Goal: Transaction & Acquisition: Purchase product/service

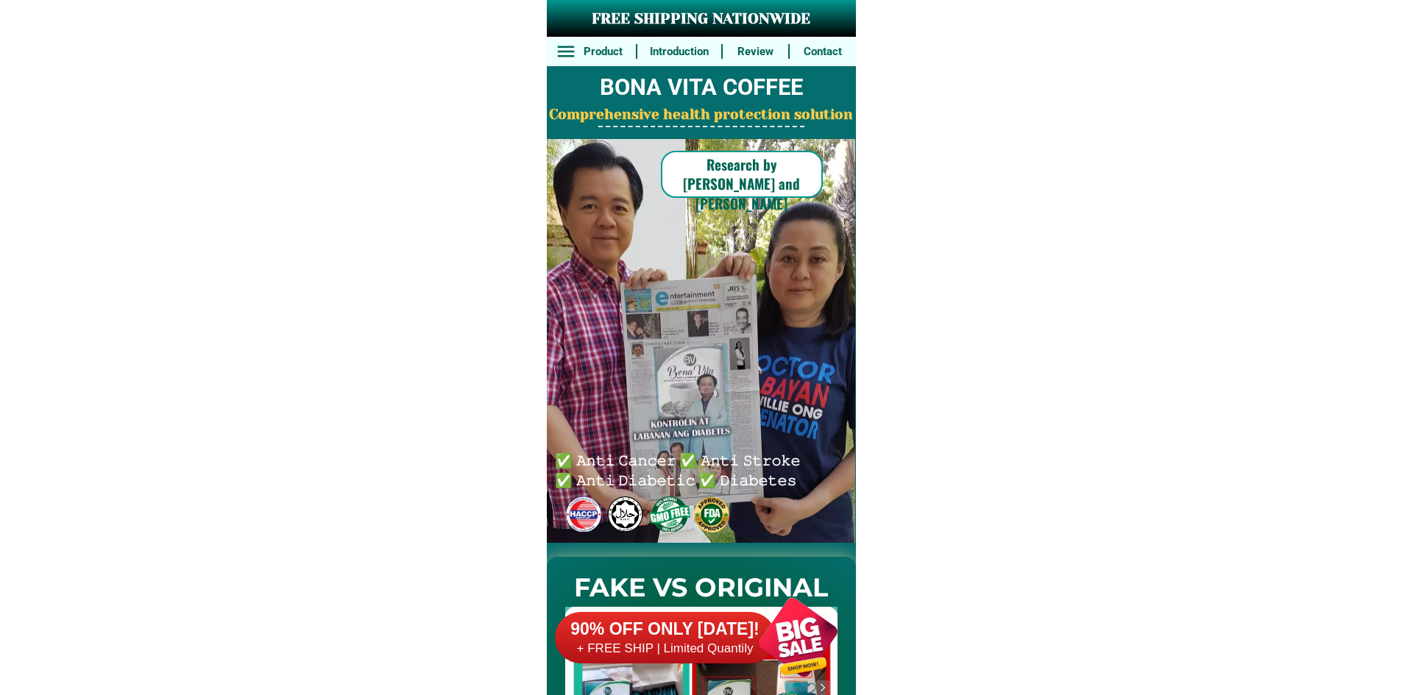
click at [704, 623] on h6 "90% OFF ONLY [DATE]!" at bounding box center [665, 630] width 221 height 22
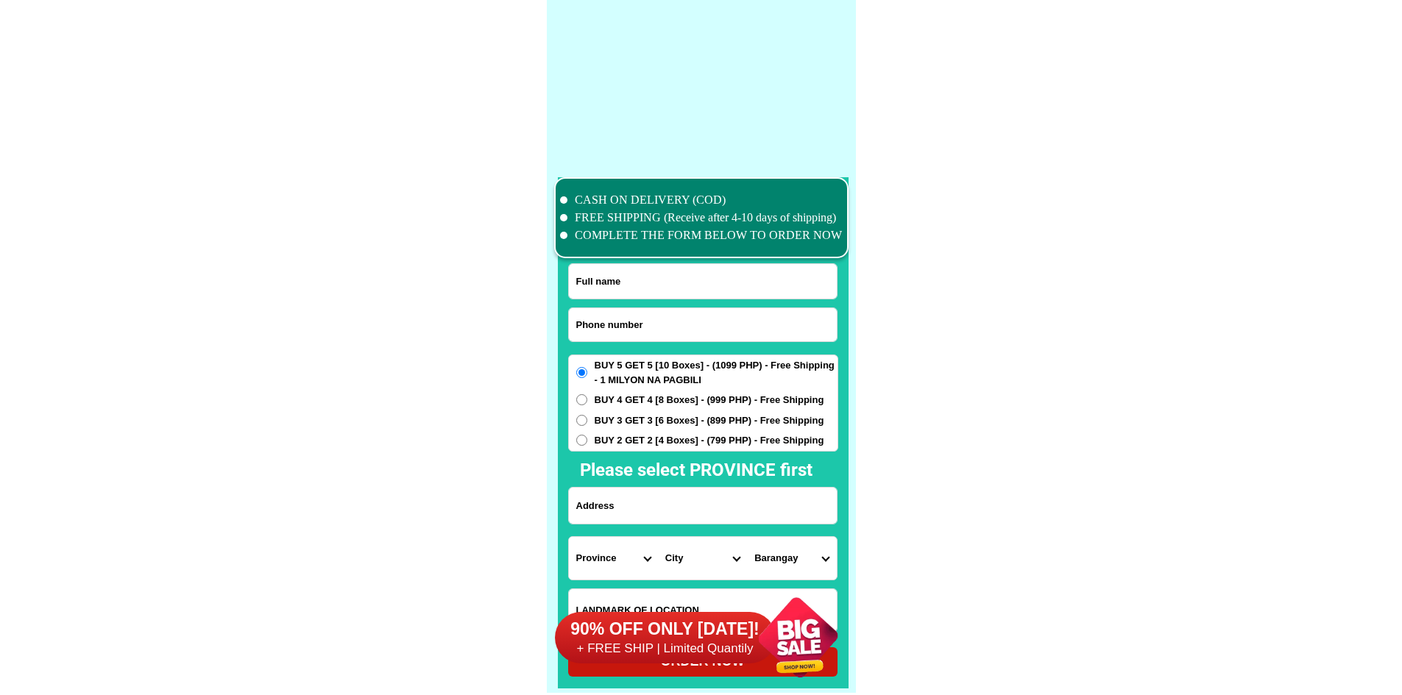
scroll to position [11438, 0]
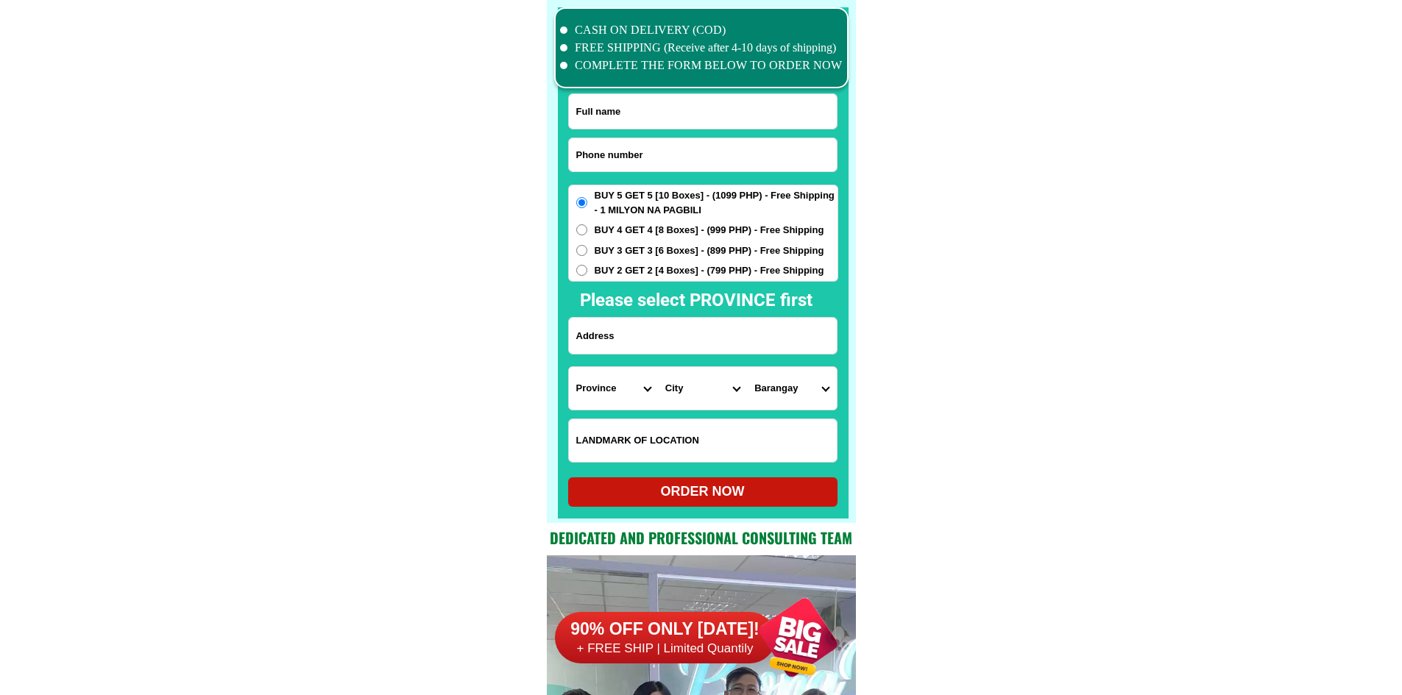
click at [670, 158] on input "Input phone_number" at bounding box center [703, 154] width 268 height 33
paste input "09978656969"
type input "09978656969"
click at [812, 125] on input "Input full_name" at bounding box center [703, 111] width 268 height 35
paste input "[PERSON_NAME].[PERSON_NAME]."
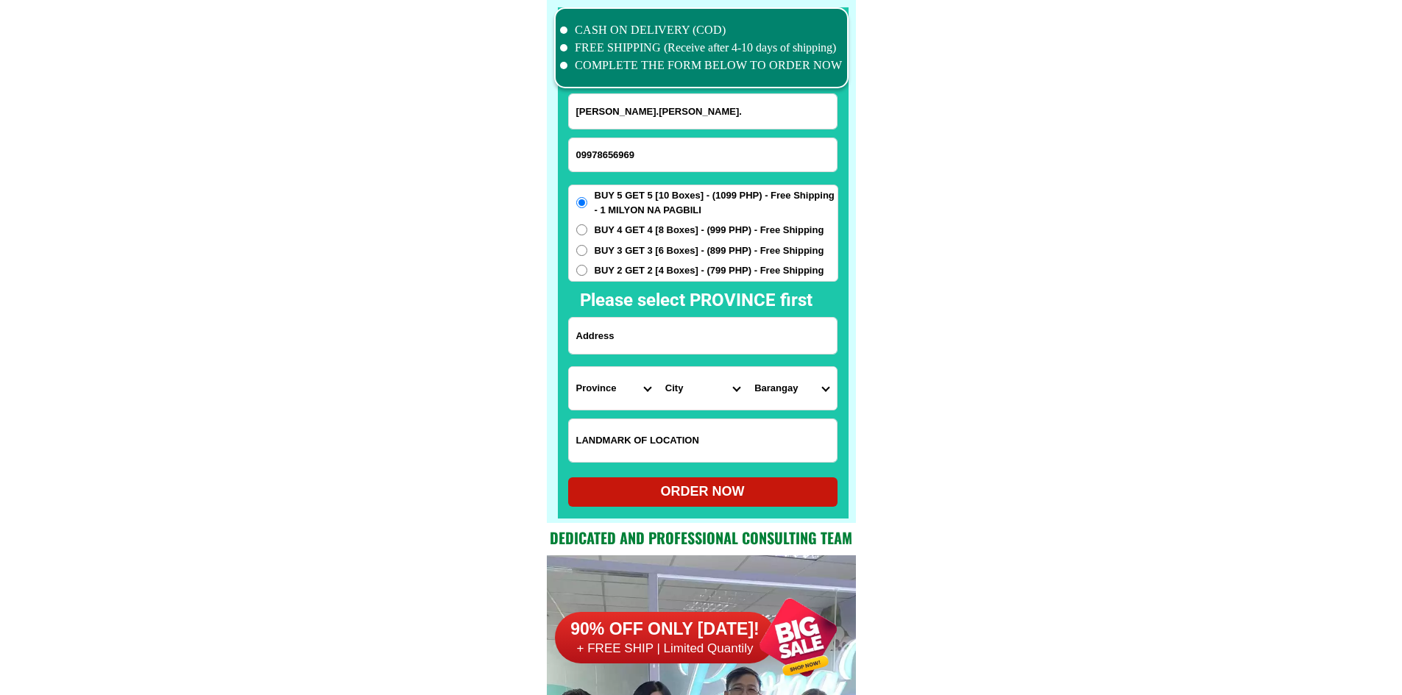
type input "[PERSON_NAME].[PERSON_NAME]."
click at [697, 322] on input "Input address" at bounding box center [703, 336] width 268 height 36
paste input "174.Unityville BF. [GEOGRAPHIC_DATA],[GEOGRAPHIC_DATA]"
type input "174.Unityville BF. [GEOGRAPHIC_DATA],[GEOGRAPHIC_DATA]"
click at [612, 389] on select "Province [GEOGRAPHIC_DATA] [GEOGRAPHIC_DATA] [GEOGRAPHIC_DATA] [GEOGRAPHIC_DATA…" at bounding box center [613, 388] width 89 height 43
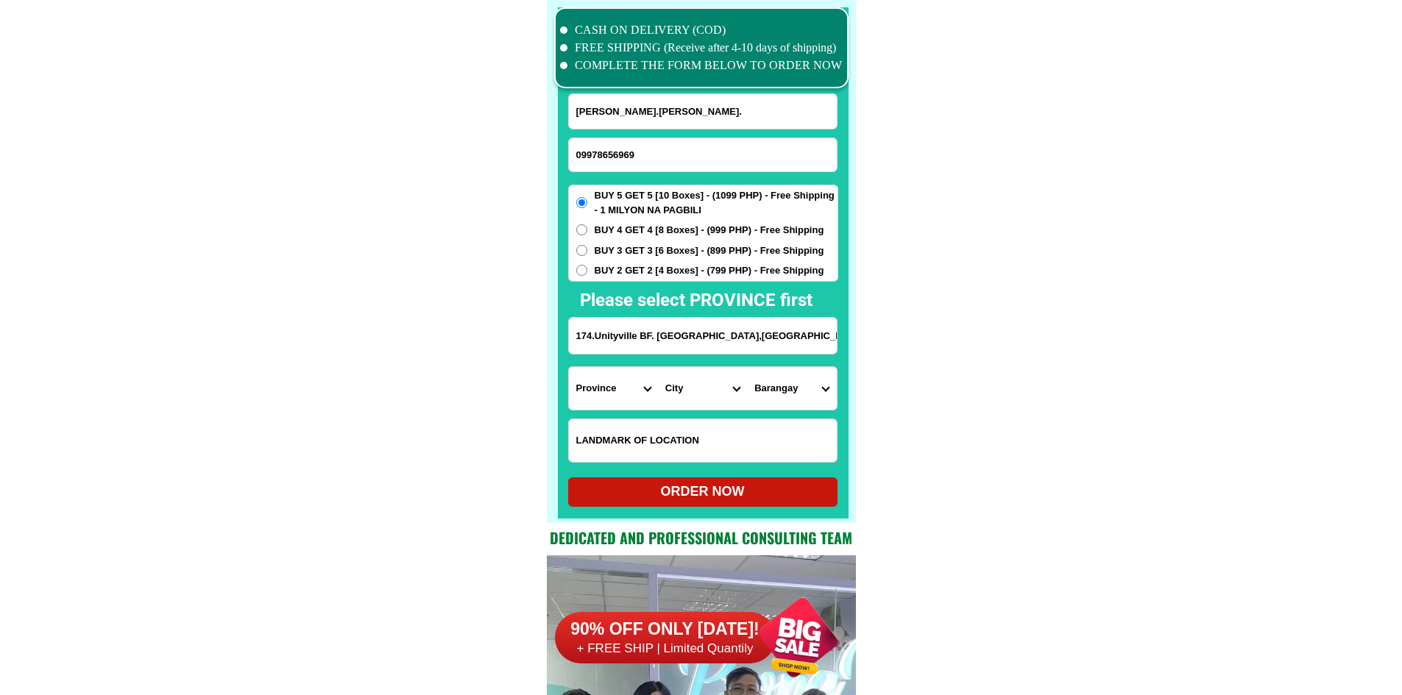
select select "63_219"
click at [675, 391] on select "City [GEOGRAPHIC_DATA] [GEOGRAPHIC_DATA] [GEOGRAPHIC_DATA] [GEOGRAPHIC_DATA]-ci…" at bounding box center [702, 388] width 89 height 43
select select "63_2199576"
click at [794, 391] on select "Barangay [PERSON_NAME] dos [PERSON_NAME] uno B. f. international village [PERSO…" at bounding box center [791, 388] width 89 height 43
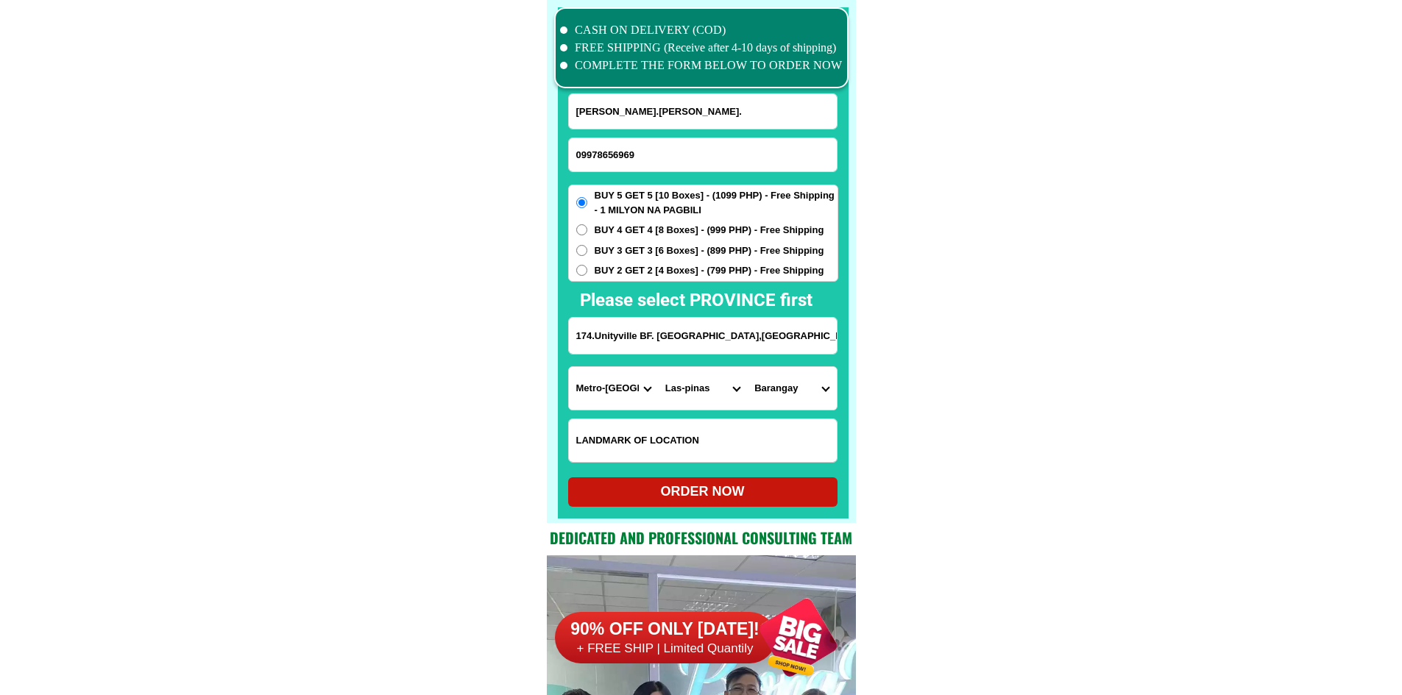
click at [794, 391] on select "Barangay [PERSON_NAME] dos [PERSON_NAME] uno B. f. international village [PERSO…" at bounding box center [791, 388] width 89 height 43
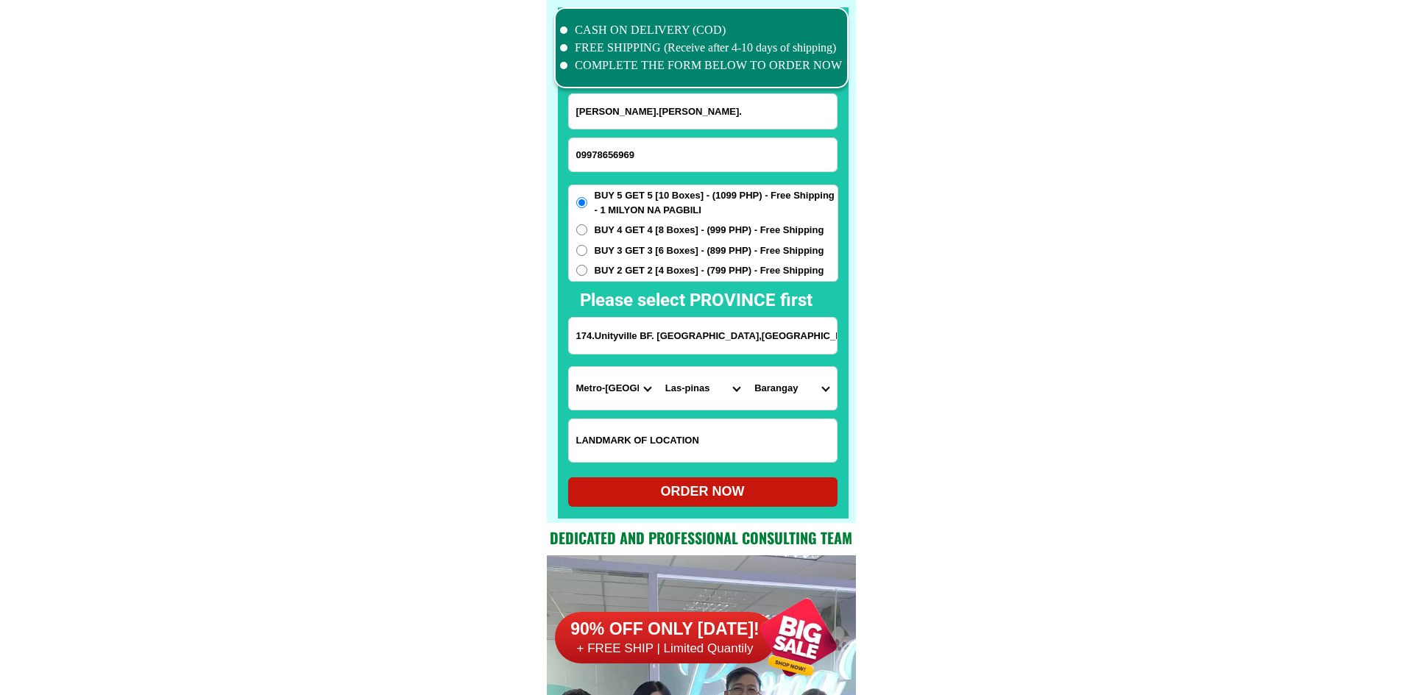
click at [794, 391] on select "Barangay [PERSON_NAME] dos [PERSON_NAME] uno B. f. international village [PERSO…" at bounding box center [791, 388] width 89 height 43
select select "63_2199576531"
click at [795, 394] on select "Barangay [PERSON_NAME] dos [PERSON_NAME] uno B. f. international village [PERSO…" at bounding box center [791, 388] width 89 height 43
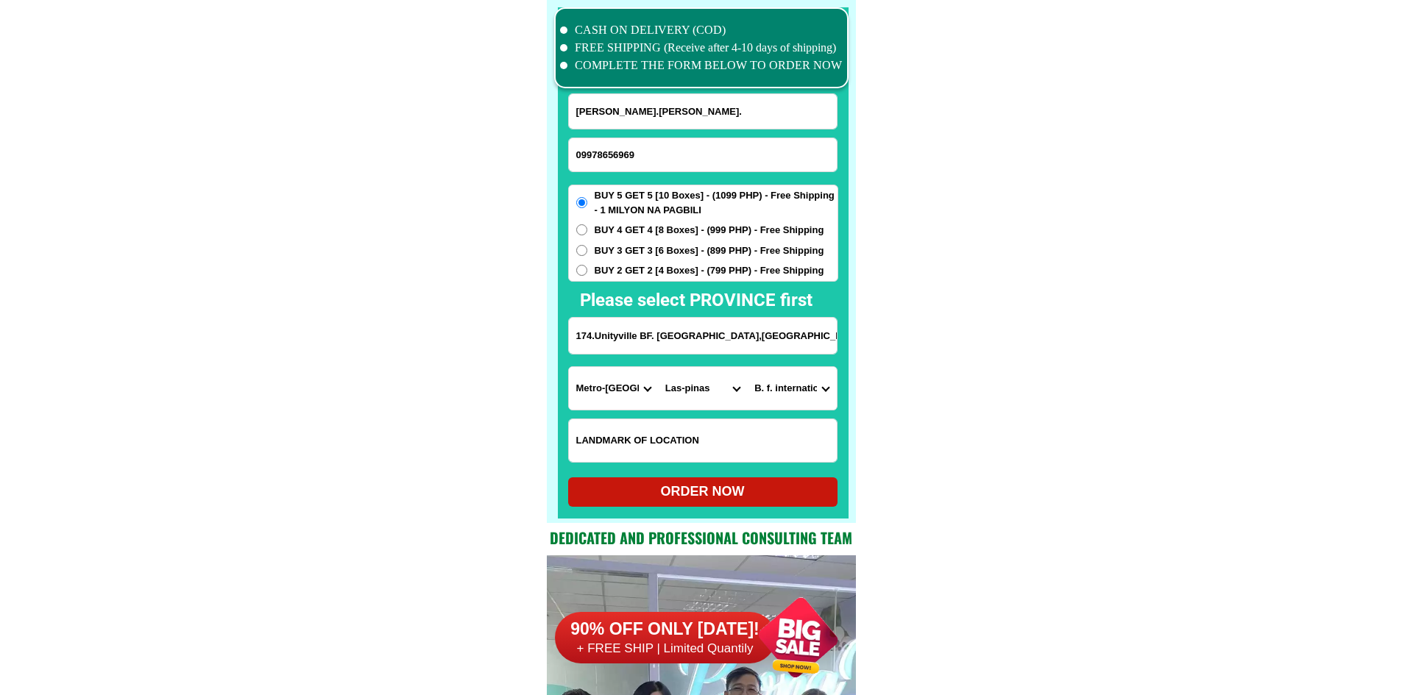
click at [803, 492] on div "ORDER NOW" at bounding box center [702, 492] width 269 height 20
radio input "true"
